Goal: Use online tool/utility: Utilize a website feature to perform a specific function

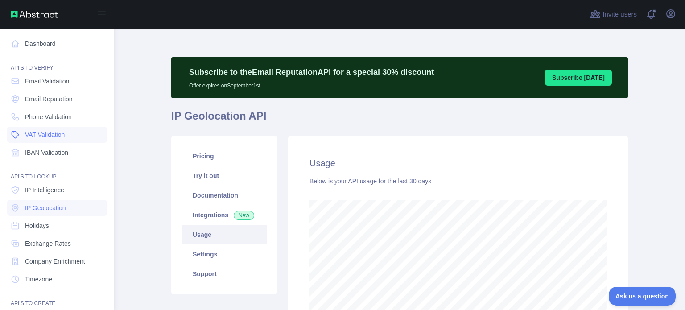
scroll to position [445463, 445181]
click at [44, 209] on span "IP Geolocation" at bounding box center [45, 207] width 41 height 9
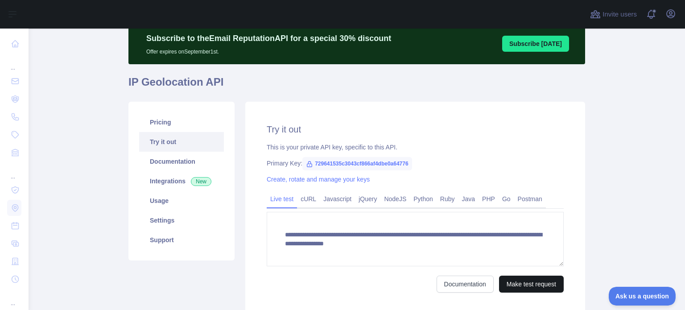
scroll to position [89, 0]
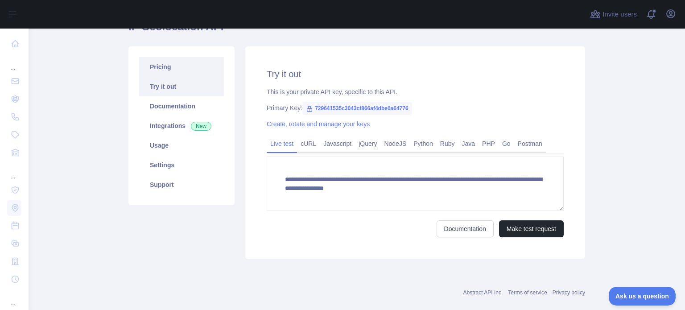
click at [175, 67] on link "Pricing" at bounding box center [181, 67] width 85 height 20
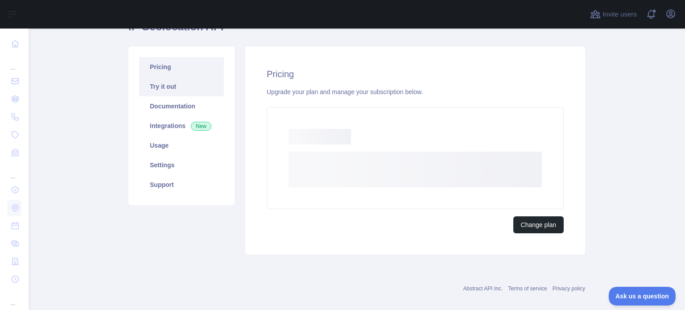
click at [173, 82] on link "Try it out" at bounding box center [181, 87] width 85 height 20
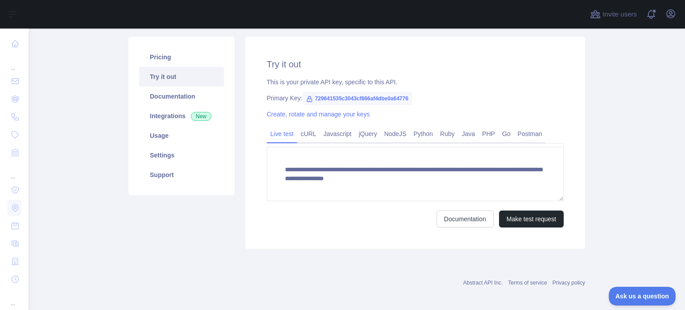
scroll to position [103, 0]
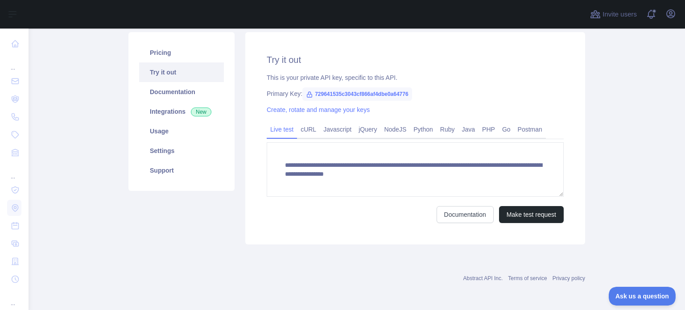
click at [277, 133] on link "Live test" at bounding box center [282, 129] width 30 height 14
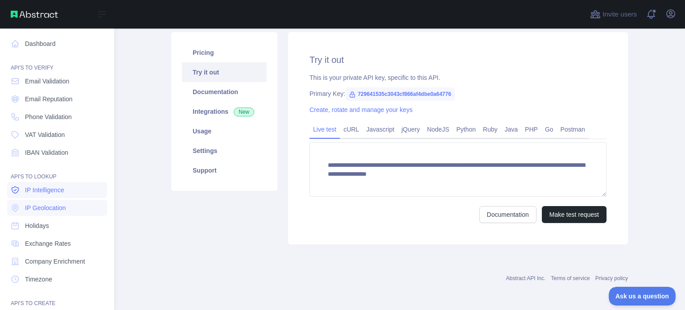
click at [62, 192] on span "IP Intelligence" at bounding box center [44, 189] width 39 height 9
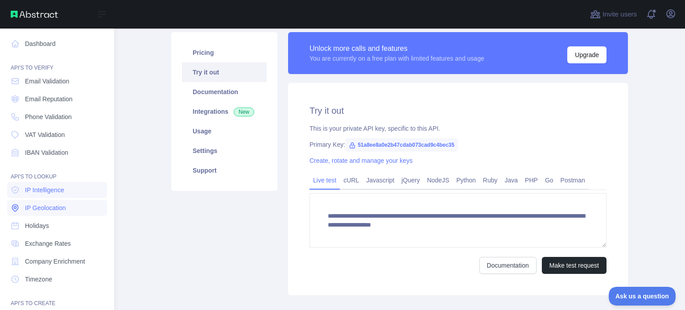
click at [58, 207] on span "IP Geolocation" at bounding box center [45, 207] width 41 height 9
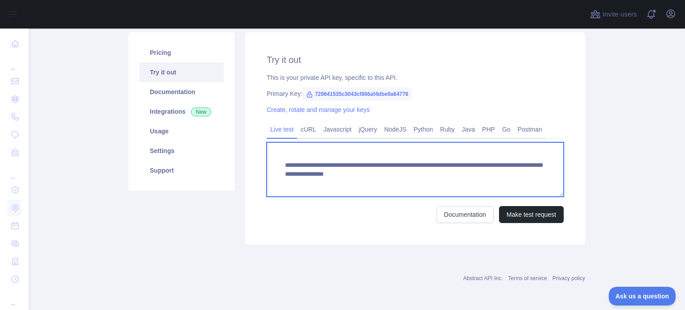
click at [383, 189] on textarea "**********" at bounding box center [415, 169] width 297 height 54
drag, startPoint x: 448, startPoint y: 165, endPoint x: 455, endPoint y: 179, distance: 15.8
click at [455, 179] on textarea "**********" at bounding box center [415, 169] width 297 height 54
paste textarea
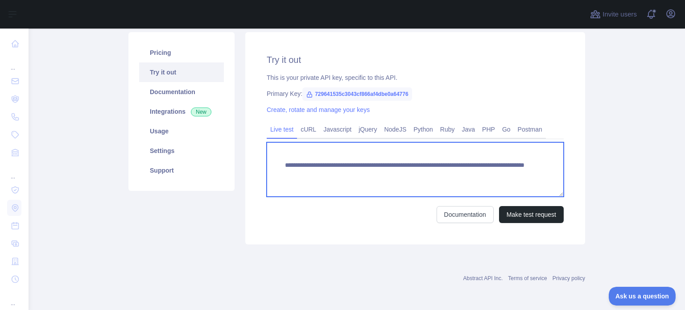
scroll to position [0, 0]
type textarea "**********"
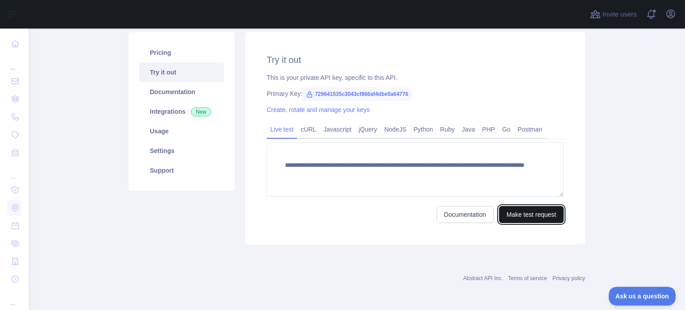
click at [508, 215] on button "Make test request" at bounding box center [531, 214] width 65 height 17
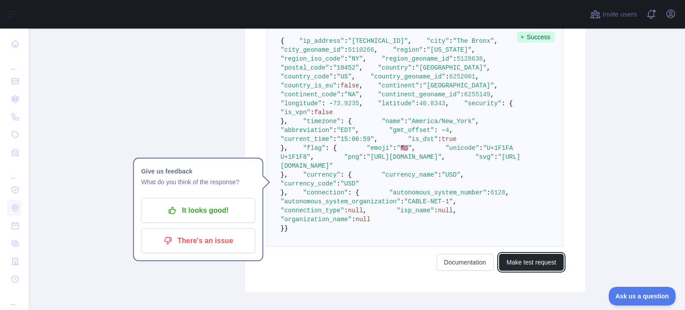
scroll to position [371, 0]
